Goal: Task Accomplishment & Management: Manage account settings

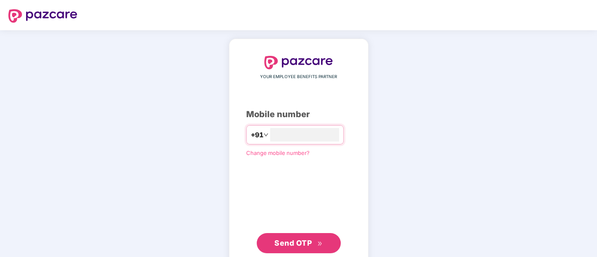
type input "**********"
click at [308, 244] on span "Send OTP" at bounding box center [292, 242] width 37 height 9
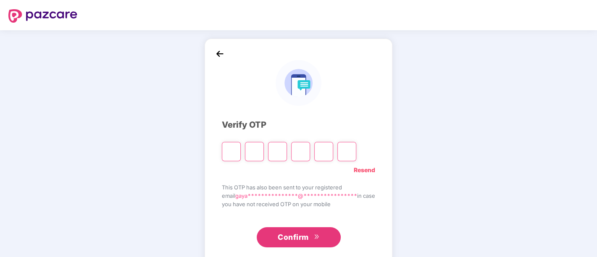
type input "*"
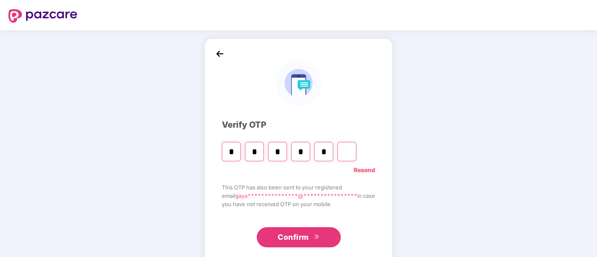
type input "*"
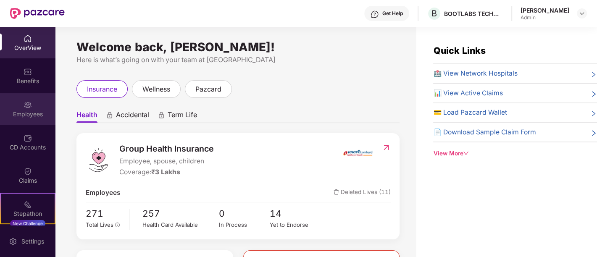
click at [27, 101] on img at bounding box center [28, 105] width 8 height 8
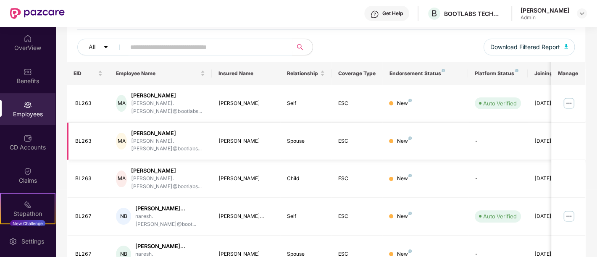
scroll to position [264, 0]
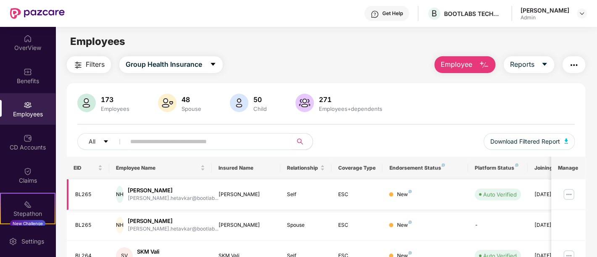
scroll to position [257, 0]
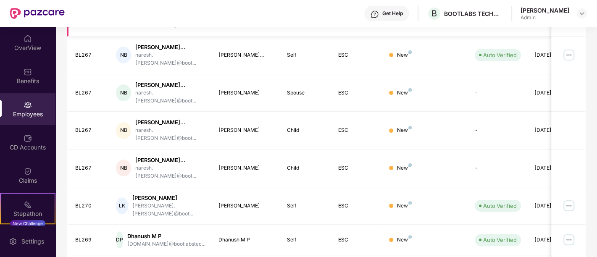
scroll to position [264, 0]
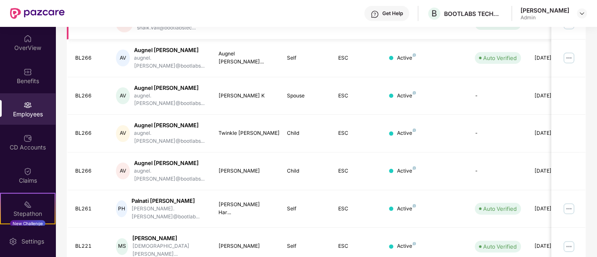
scroll to position [257, 0]
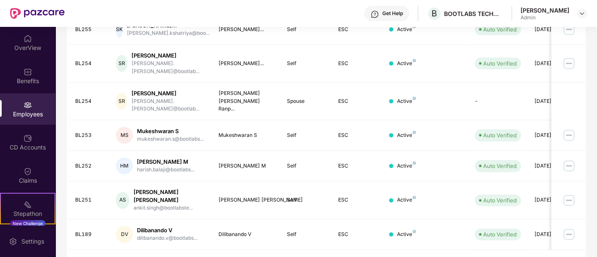
click at [496, 241] on div "EID Employee Name Insured Name Relationship Coverage Type Endorsement Status Pl…" at bounding box center [326, 90] width 518 height 381
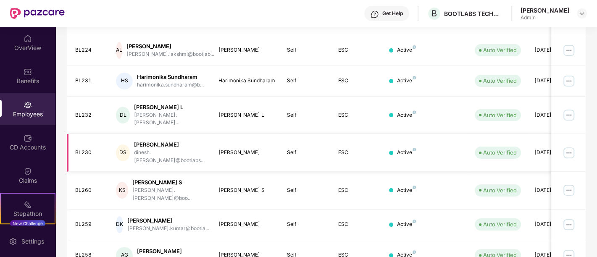
scroll to position [264, 0]
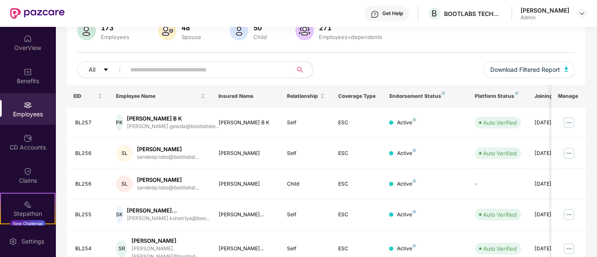
scroll to position [0, 0]
